Goal: Navigation & Orientation: Go to known website

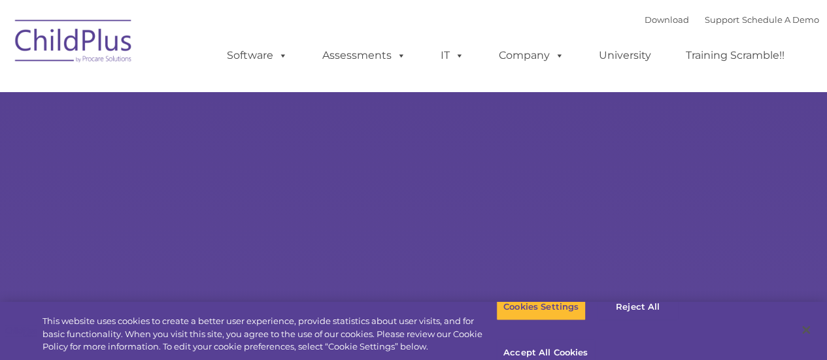
select select "MEDIUM"
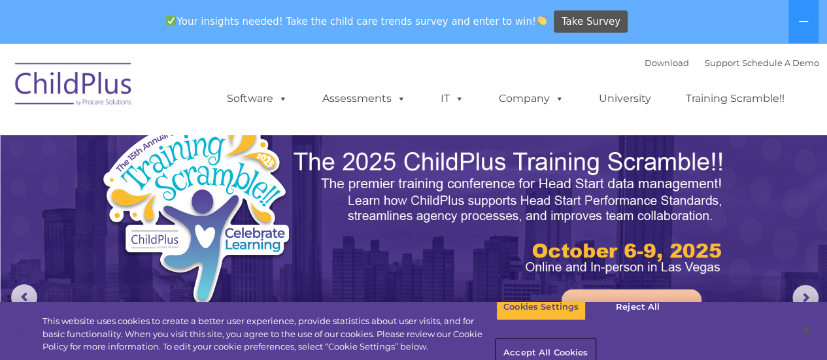
click at [595, 340] on button "Accept All Cookies" at bounding box center [545, 353] width 99 height 27
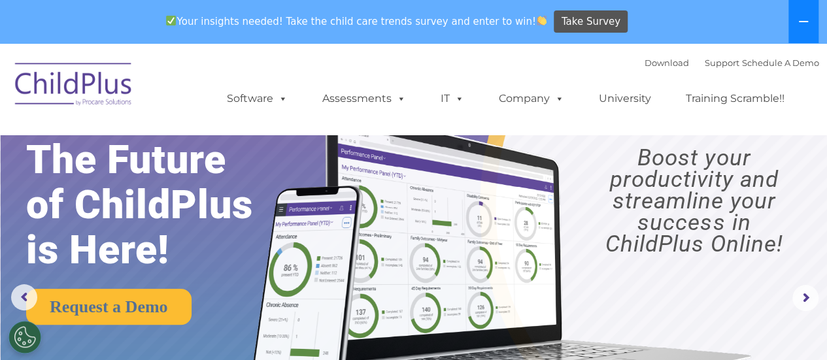
click at [795, 26] on button at bounding box center [804, 21] width 30 height 43
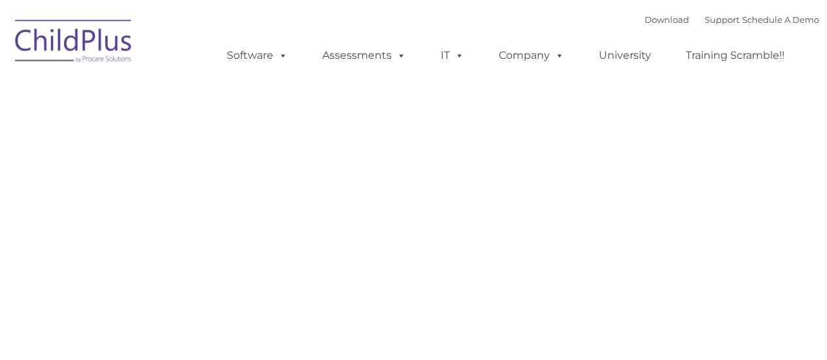
type input ""
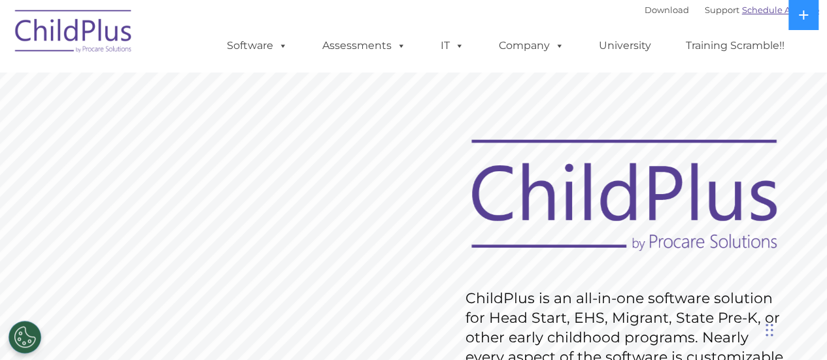
click at [753, 10] on link "Schedule A Demo" at bounding box center [780, 10] width 77 height 10
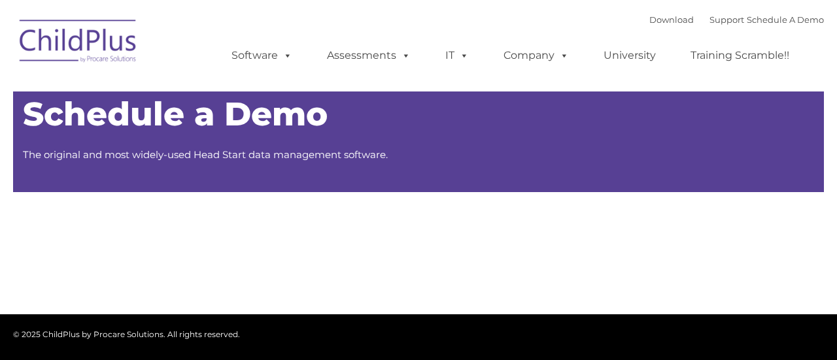
type input ""
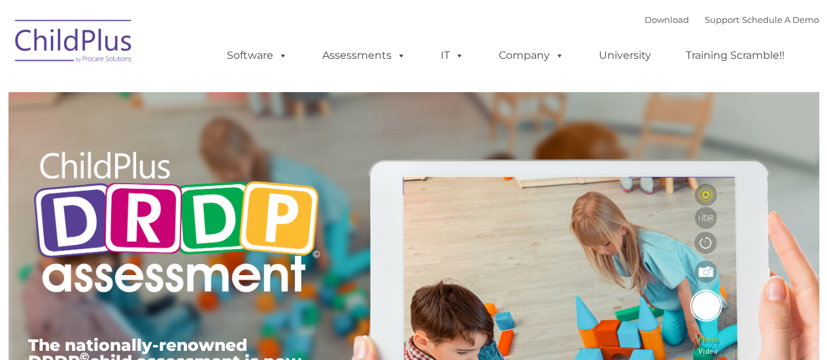
type input ""
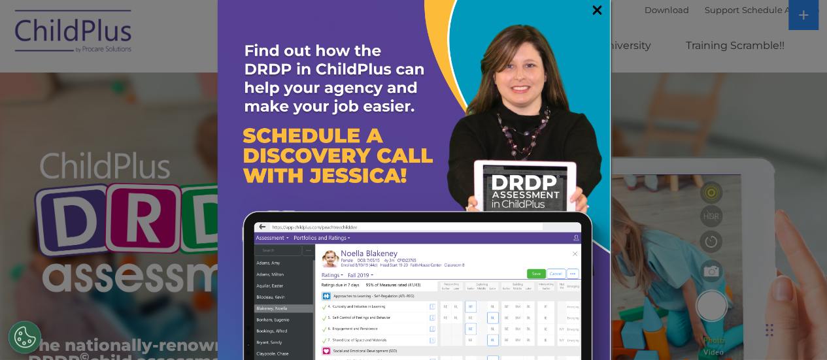
click at [590, 11] on link "×" at bounding box center [597, 9] width 15 height 13
